Goal: Task Accomplishment & Management: Manage account settings

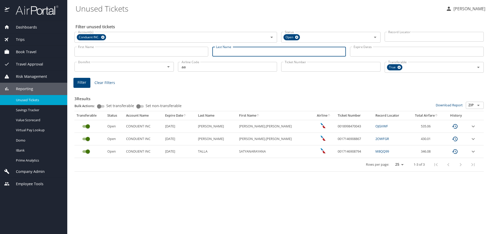
click at [239, 52] on input "Last Name" at bounding box center [279, 52] width 134 height 10
click at [400, 67] on icon at bounding box center [399, 67] width 3 height 3
type input "appleby"
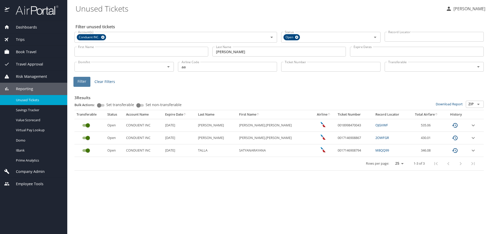
click at [75, 81] on button "Filter" at bounding box center [81, 82] width 17 height 10
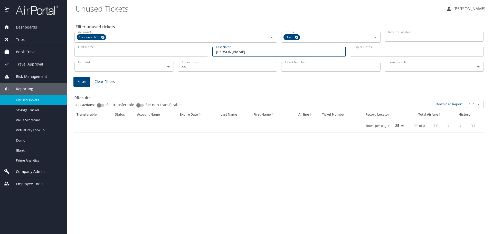
click at [235, 52] on input "appleby" at bounding box center [279, 52] width 134 height 10
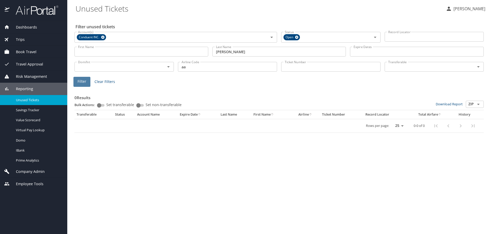
click at [77, 83] on button "Filter" at bounding box center [81, 82] width 17 height 10
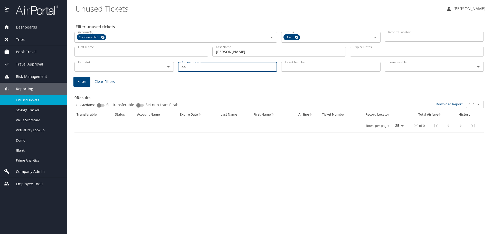
drag, startPoint x: 194, startPoint y: 70, endPoint x: 153, endPoint y: 68, distance: 41.4
click at [153, 68] on div "Dom/Int Dom/Int Airline Code aa Airline Code Ticket Number Ticket Number Transf…" at bounding box center [279, 66] width 414 height 17
type input "ua"
click at [85, 81] on span "Filter" at bounding box center [82, 81] width 9 height 6
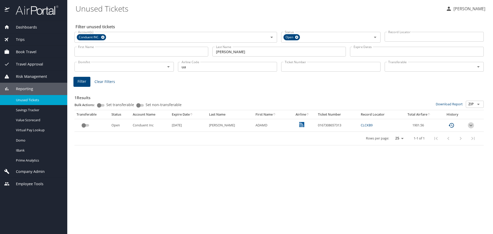
click at [470, 127] on icon "expand row" at bounding box center [471, 125] width 6 height 6
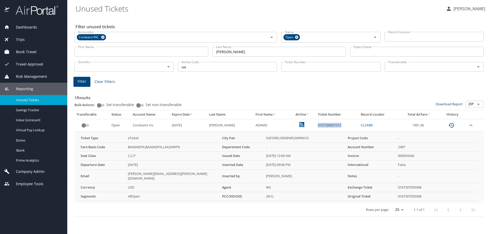
drag, startPoint x: 337, startPoint y: 126, endPoint x: 311, endPoint y: 128, distance: 26.8
click at [316, 128] on td "0167308657313" at bounding box center [337, 125] width 43 height 13
copy td "0167308657313"
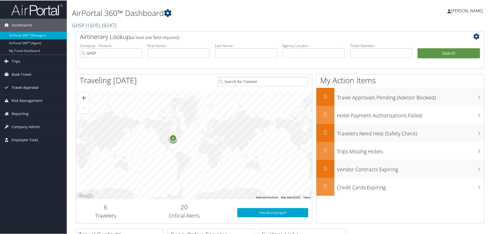
click at [27, 86] on span "Travel Approval" at bounding box center [25, 87] width 27 height 13
click at [22, 157] on span "Company Admin" at bounding box center [26, 157] width 29 height 13
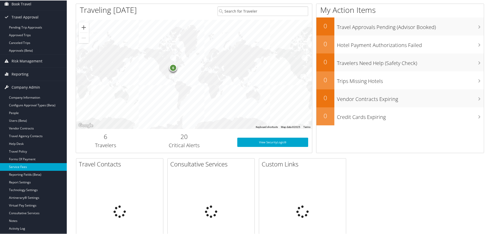
scroll to position [77, 0]
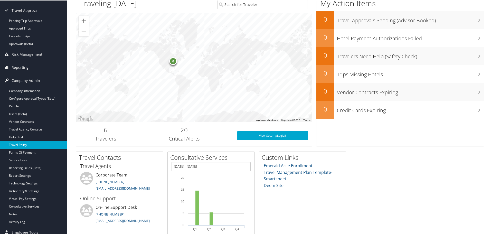
click at [26, 145] on link "Travel Policy" at bounding box center [33, 144] width 67 height 8
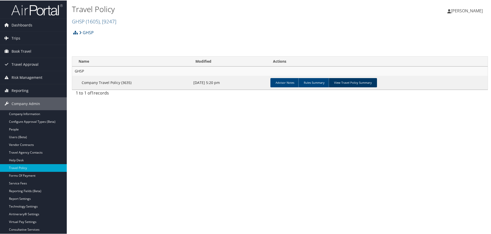
click at [342, 83] on link "View Travel Policy Summary" at bounding box center [353, 82] width 48 height 9
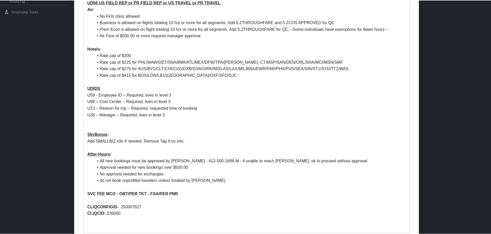
scroll to position [254, 0]
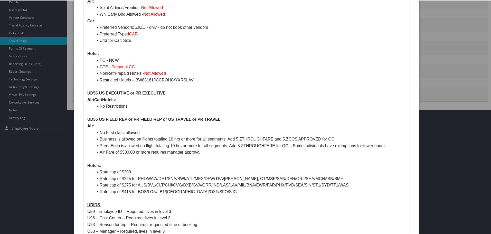
scroll to position [128, 0]
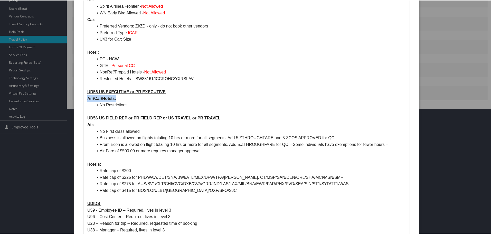
drag, startPoint x: 171, startPoint y: 91, endPoint x: 211, endPoint y: 98, distance: 40.7
click at [211, 98] on div "NIELSEN COMPANY CA0000004954 – MCT Non-Profiled : Booked by admin and they use …" at bounding box center [246, 131] width 326 height 434
